Goal: Navigation & Orientation: Find specific page/section

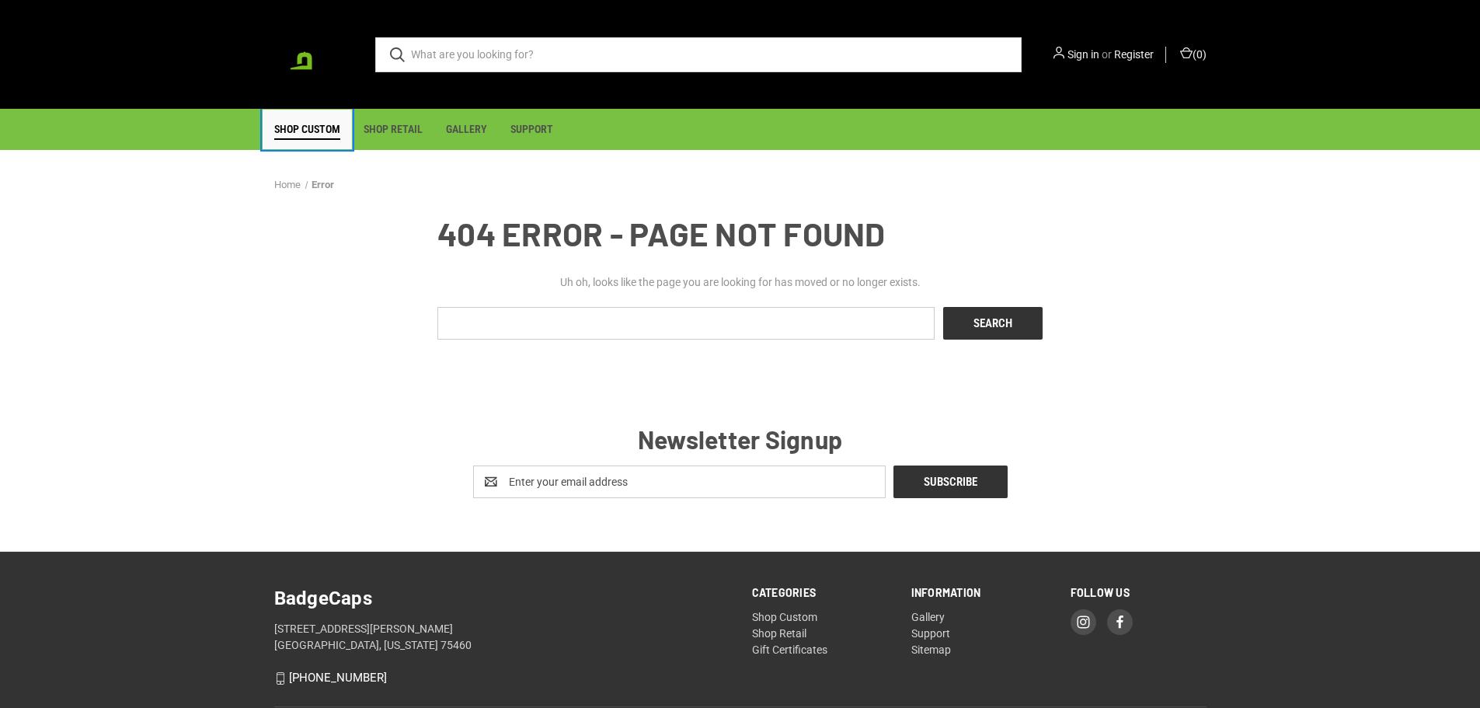
click at [307, 133] on link "Shop Custom" at bounding box center [307, 130] width 89 height 40
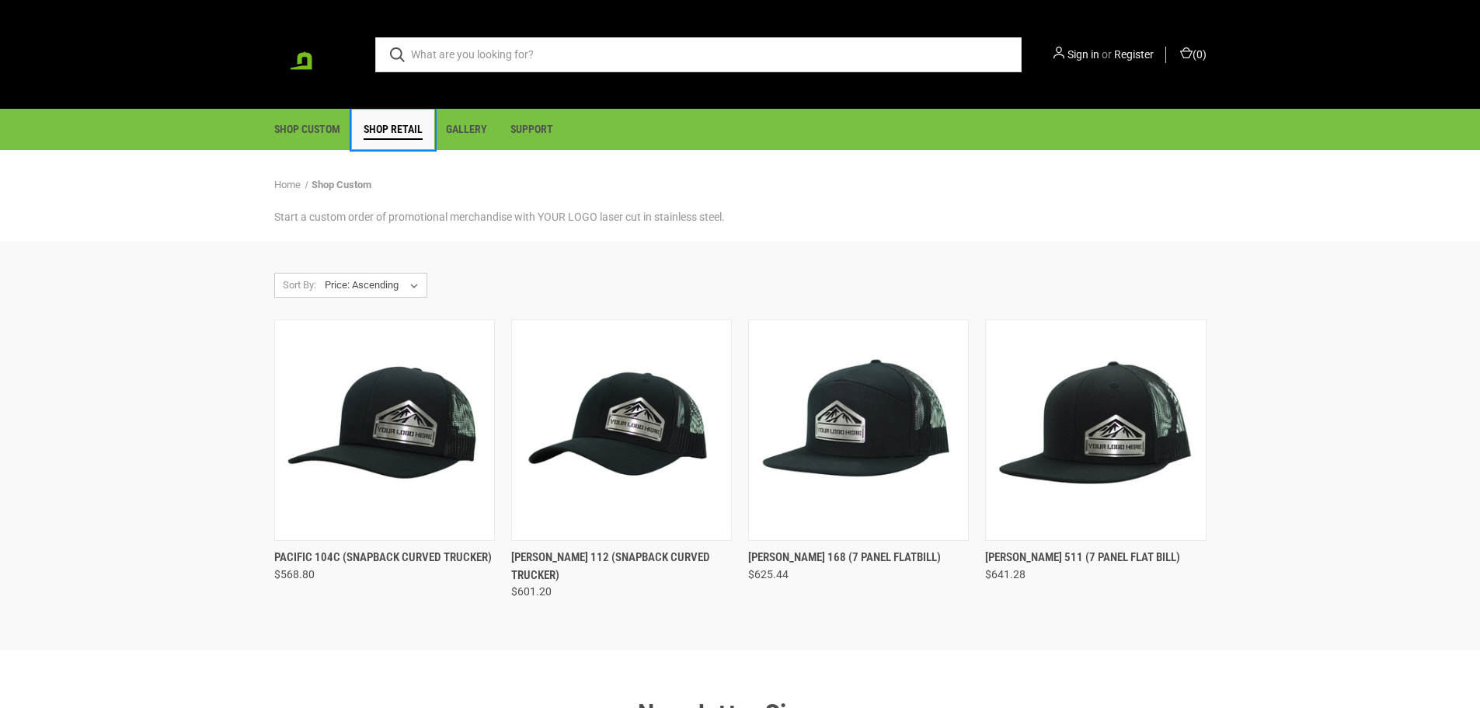
click at [391, 142] on link "Shop Retail" at bounding box center [393, 130] width 82 height 40
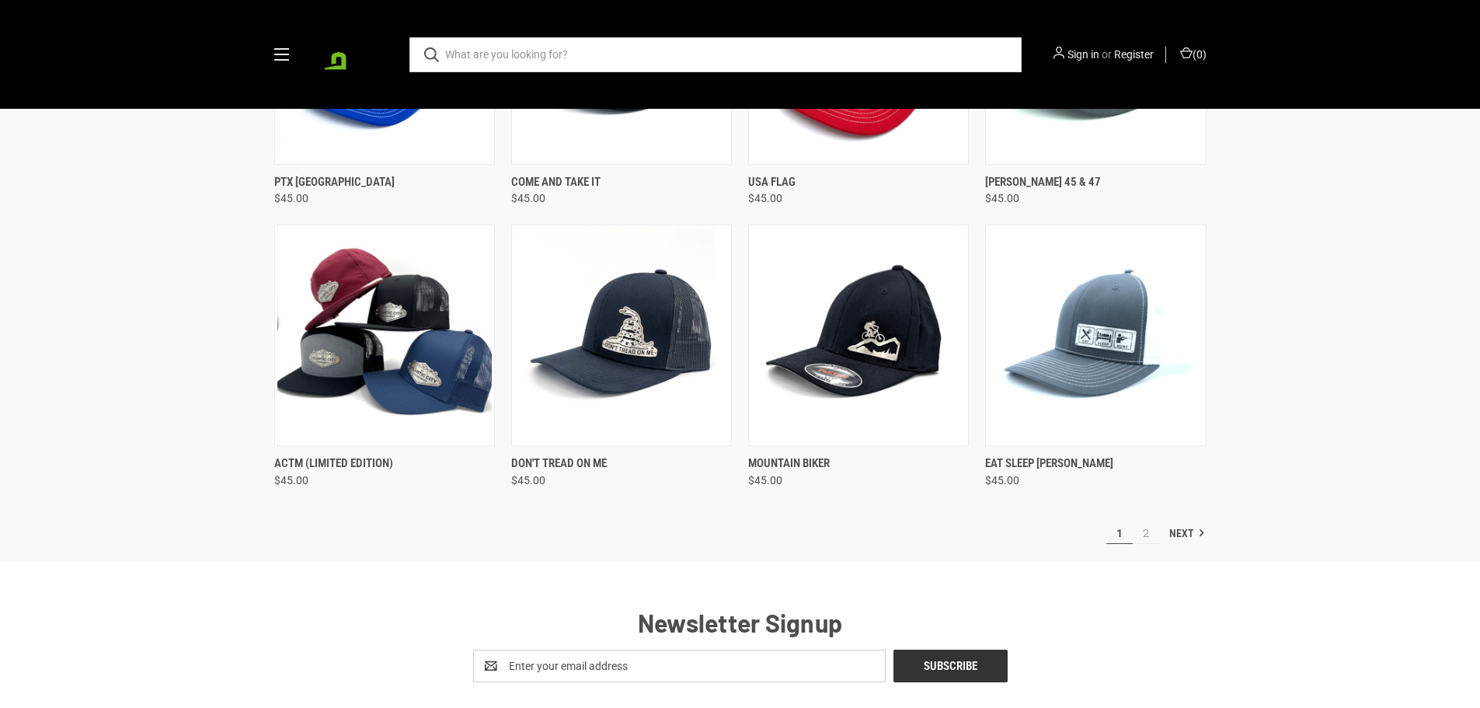
scroll to position [647, 0]
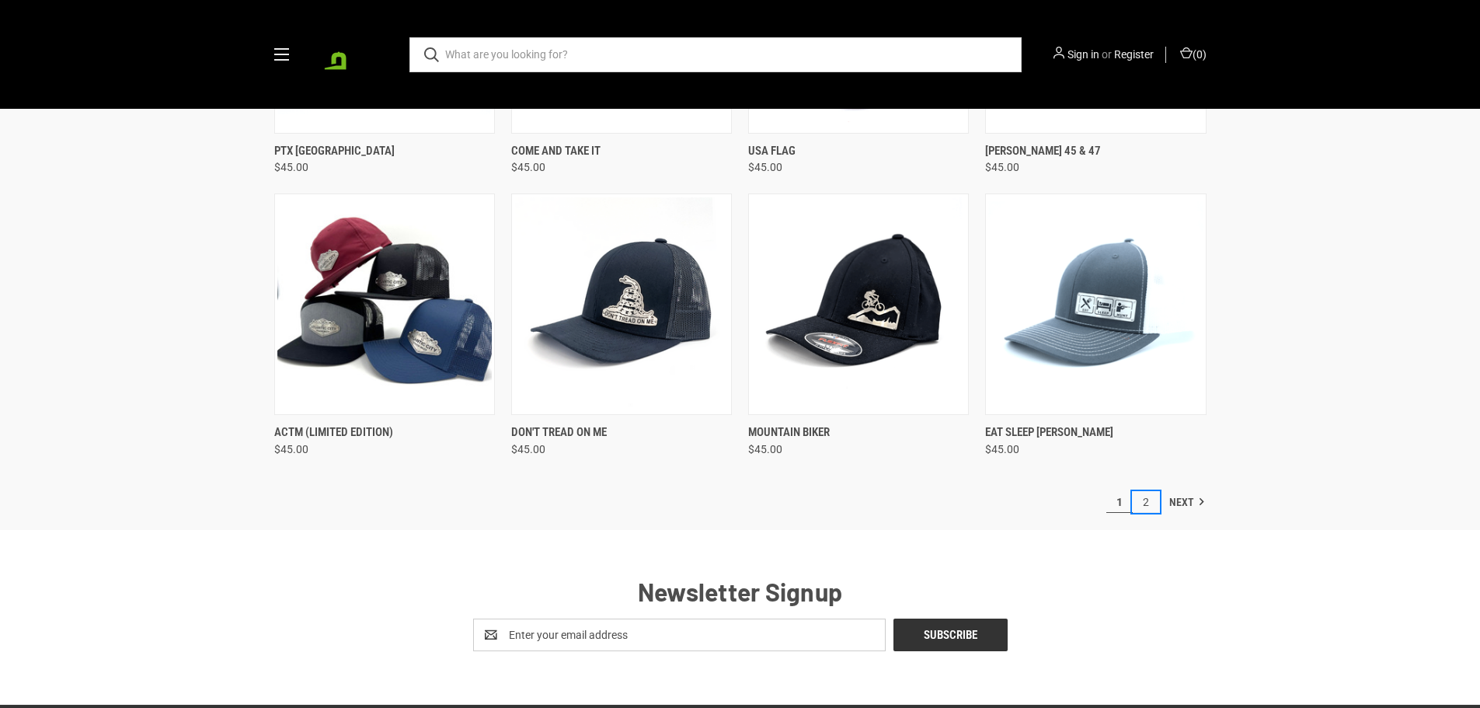
click at [1143, 498] on link "2" at bounding box center [1145, 502] width 26 height 20
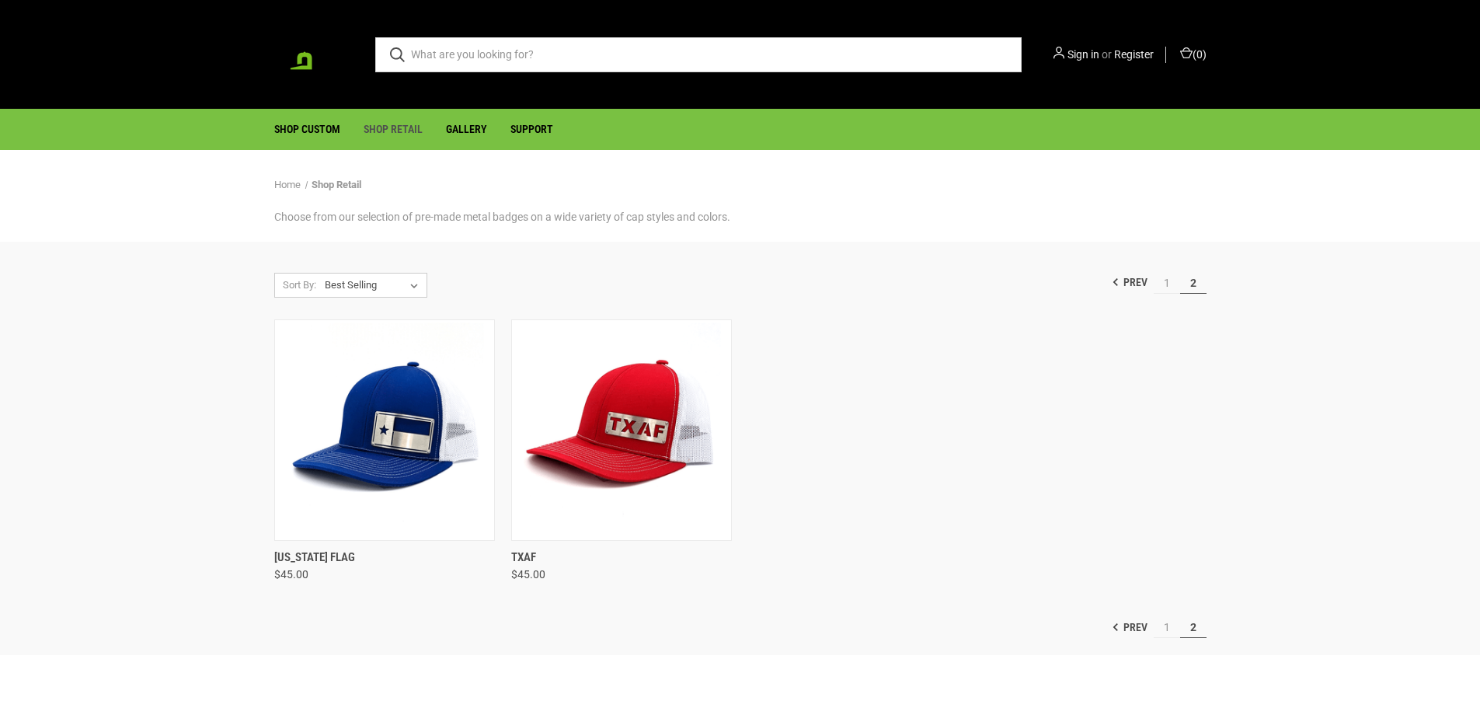
scroll to position [130, 0]
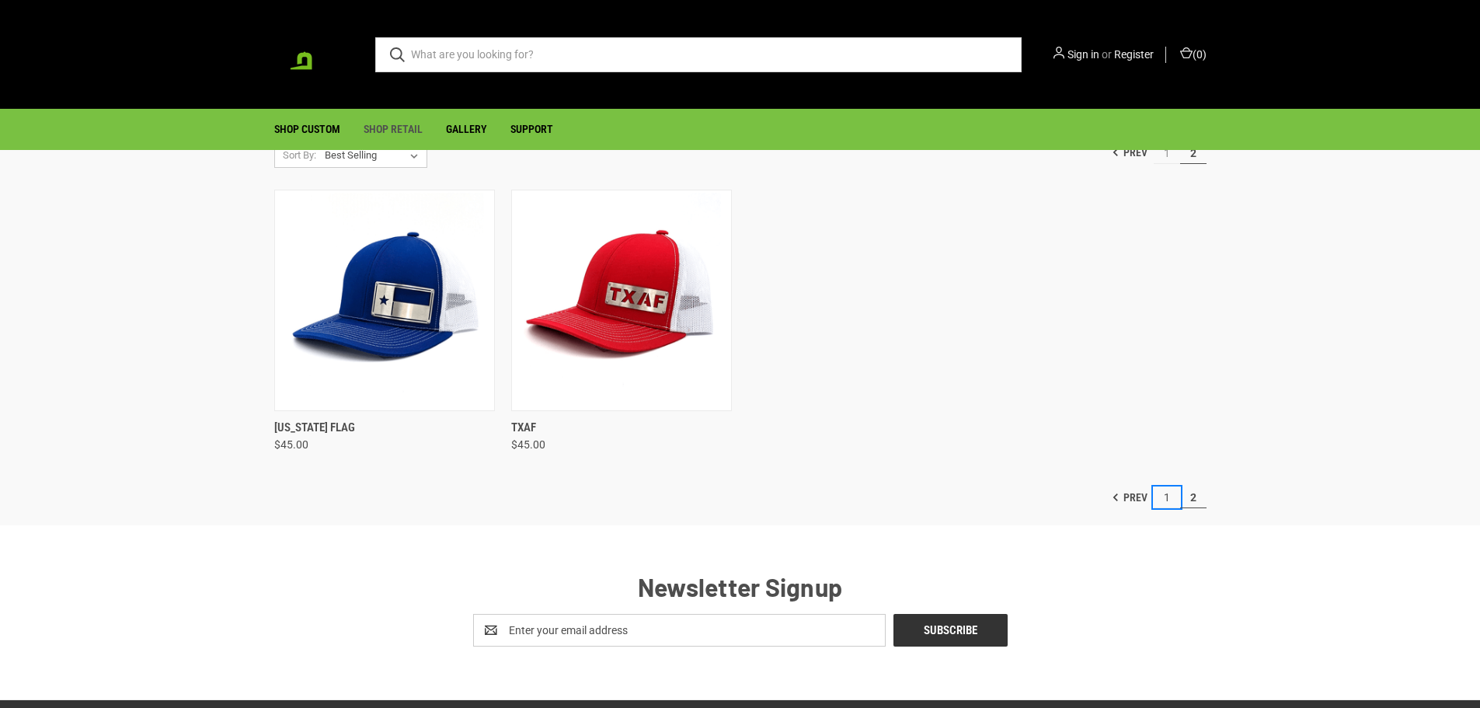
click at [1166, 498] on link "1" at bounding box center [1166, 497] width 26 height 20
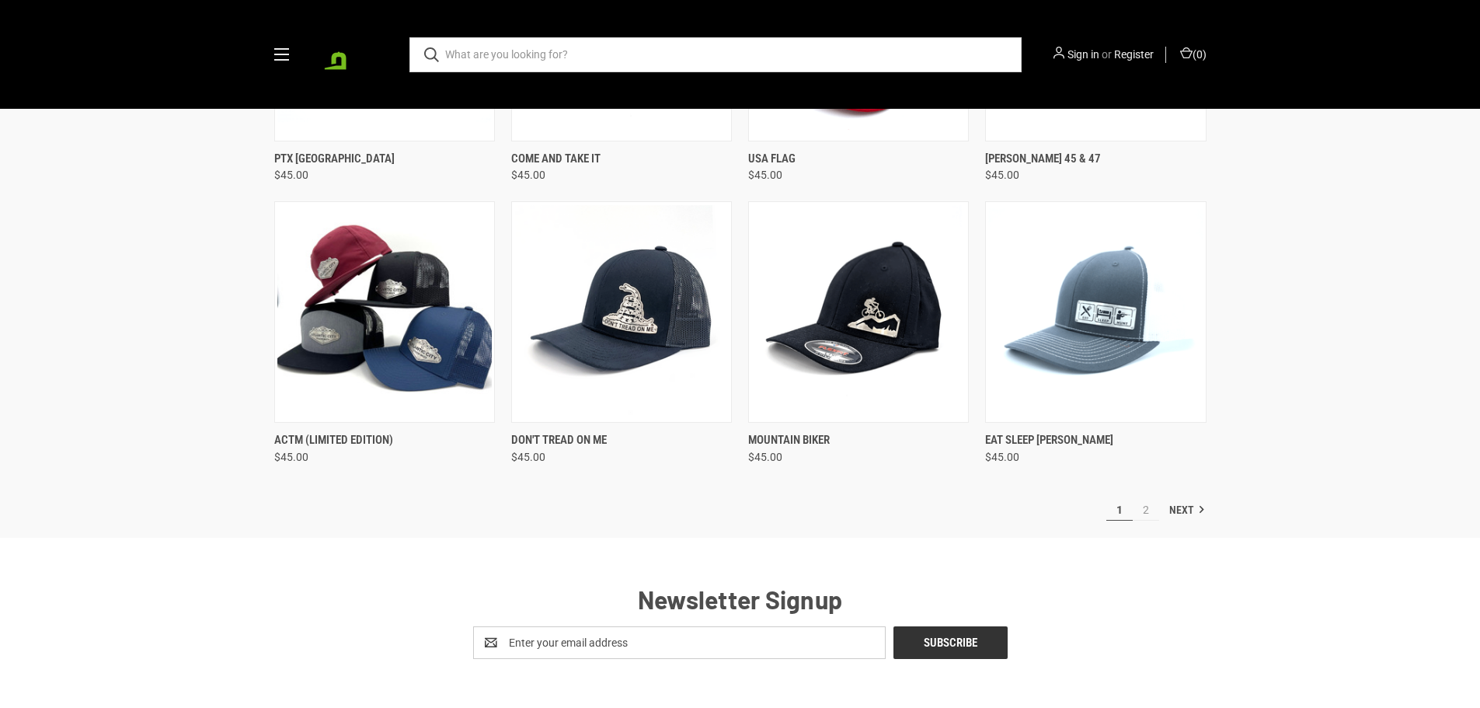
scroll to position [647, 0]
